Goal: Information Seeking & Learning: Learn about a topic

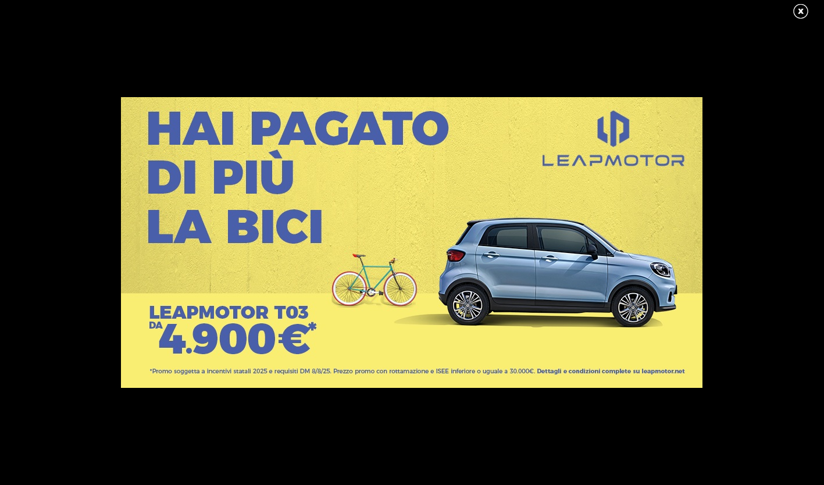
click at [801, 12] on link at bounding box center [806, 11] width 29 height 17
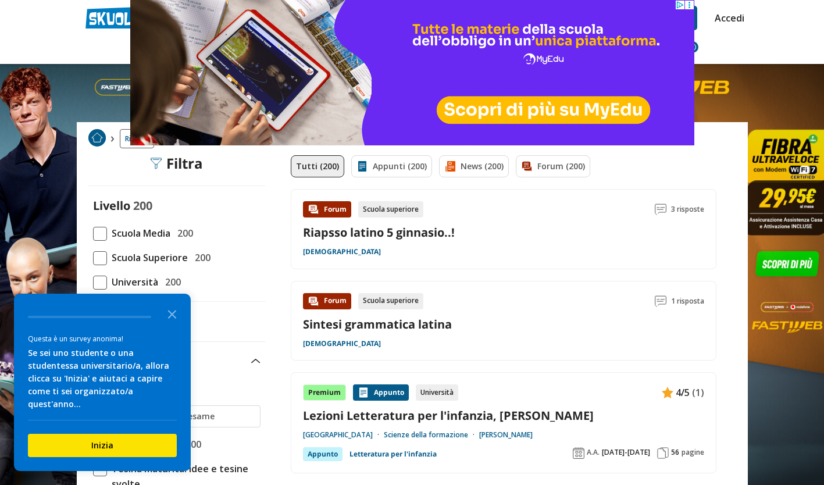
click at [101, 278] on span at bounding box center [100, 283] width 14 height 14
click at [93, 282] on input "Università 200" at bounding box center [93, 282] width 0 height 0
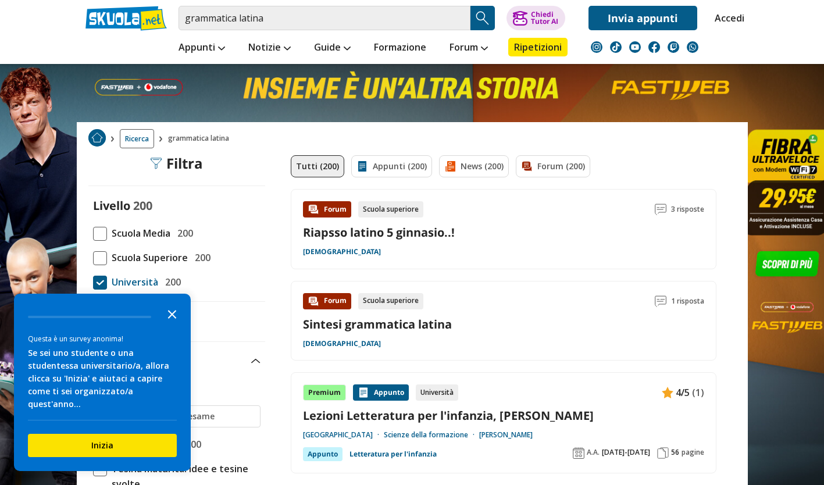
click at [169, 319] on polygon "Close the survey" at bounding box center [172, 314] width 9 height 9
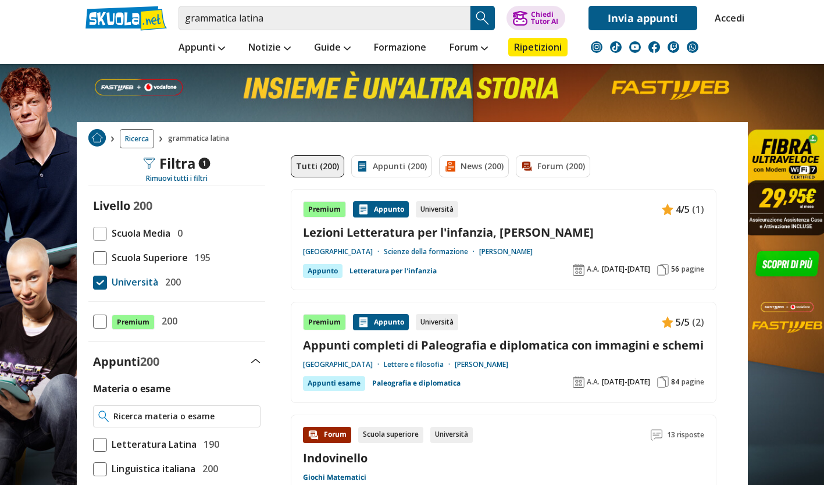
click at [185, 416] on input "Materia o esame" at bounding box center [183, 417] width 141 height 12
click at [166, 437] on strong "Latina" at bounding box center [167, 438] width 27 height 10
type input "Grammatica Latina"
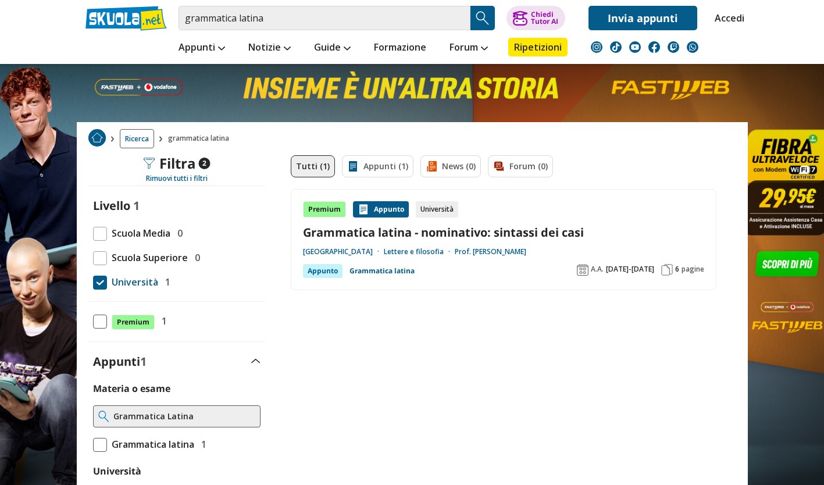
click at [442, 210] on div "Università" at bounding box center [437, 209] width 42 height 16
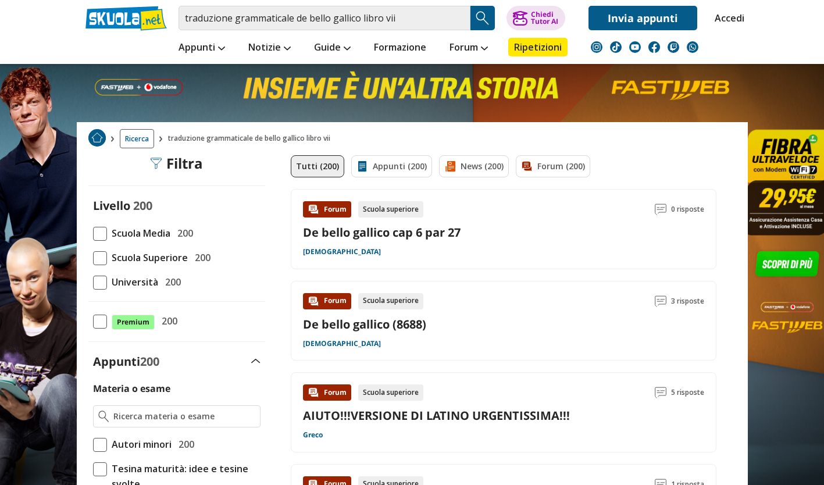
click at [102, 280] on span at bounding box center [100, 283] width 14 height 14
click at [93, 282] on input "Università 200" at bounding box center [93, 282] width 0 height 0
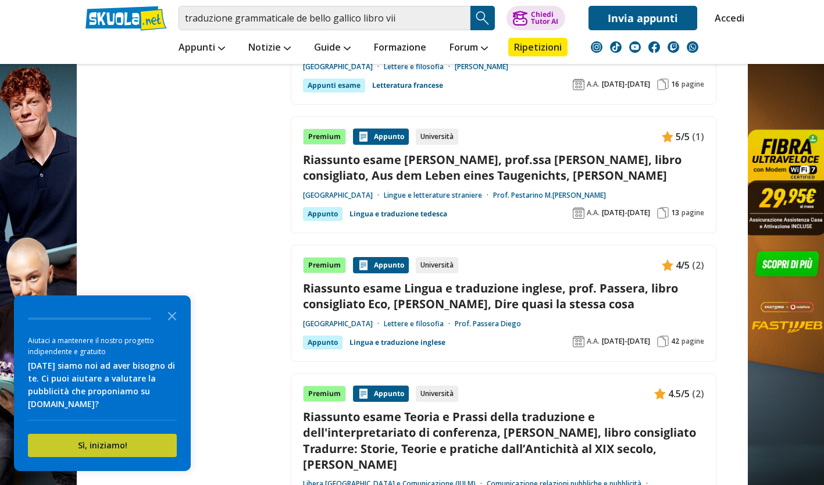
scroll to position [2117, 0]
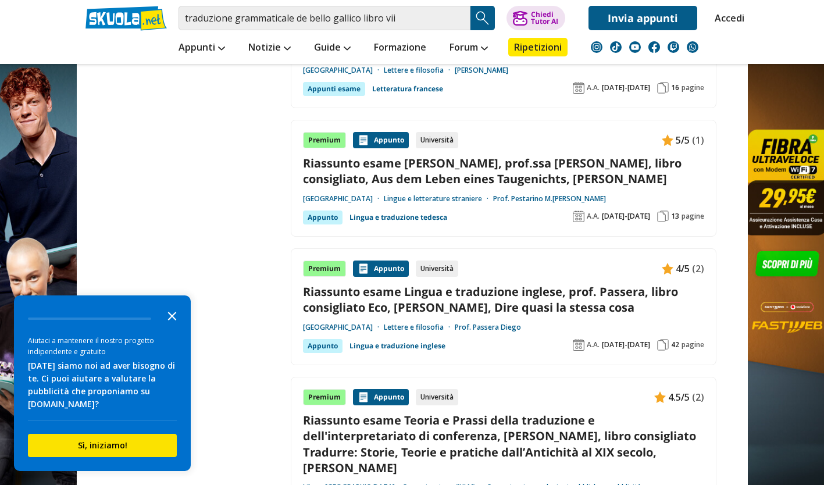
click at [169, 315] on icon "Close the survey" at bounding box center [171, 315] width 23 height 23
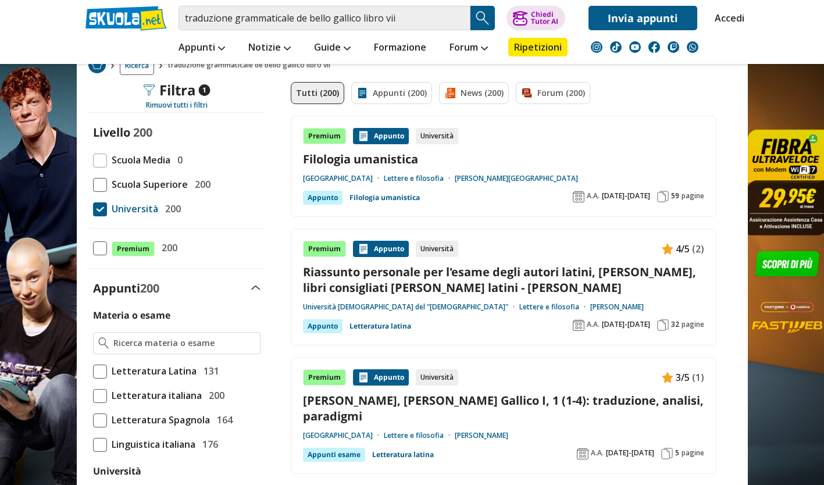
scroll to position [0, 0]
